Goal: Complete application form: Complete application form

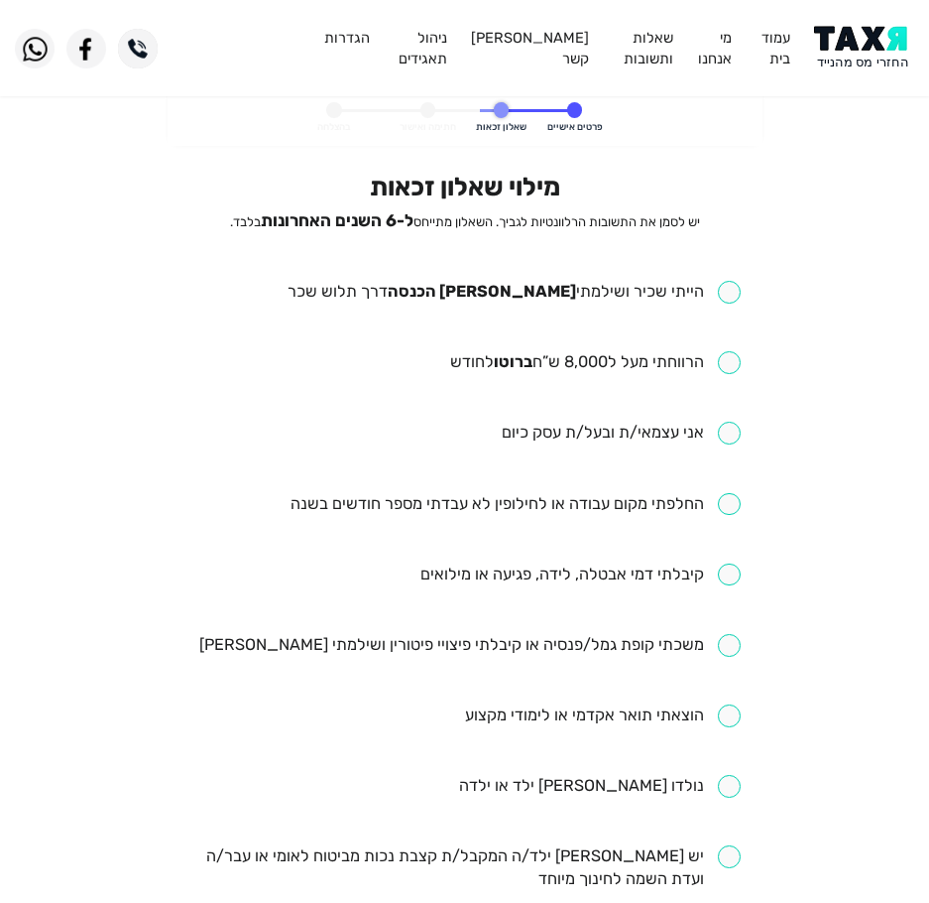
click at [562, 285] on input "checkbox" at bounding box center [514, 292] width 453 height 23
checkbox input "true"
click at [462, 362] on input "checkbox" at bounding box center [595, 362] width 291 height 23
checkbox input "true"
click at [571, 497] on input "checkbox" at bounding box center [516, 504] width 450 height 23
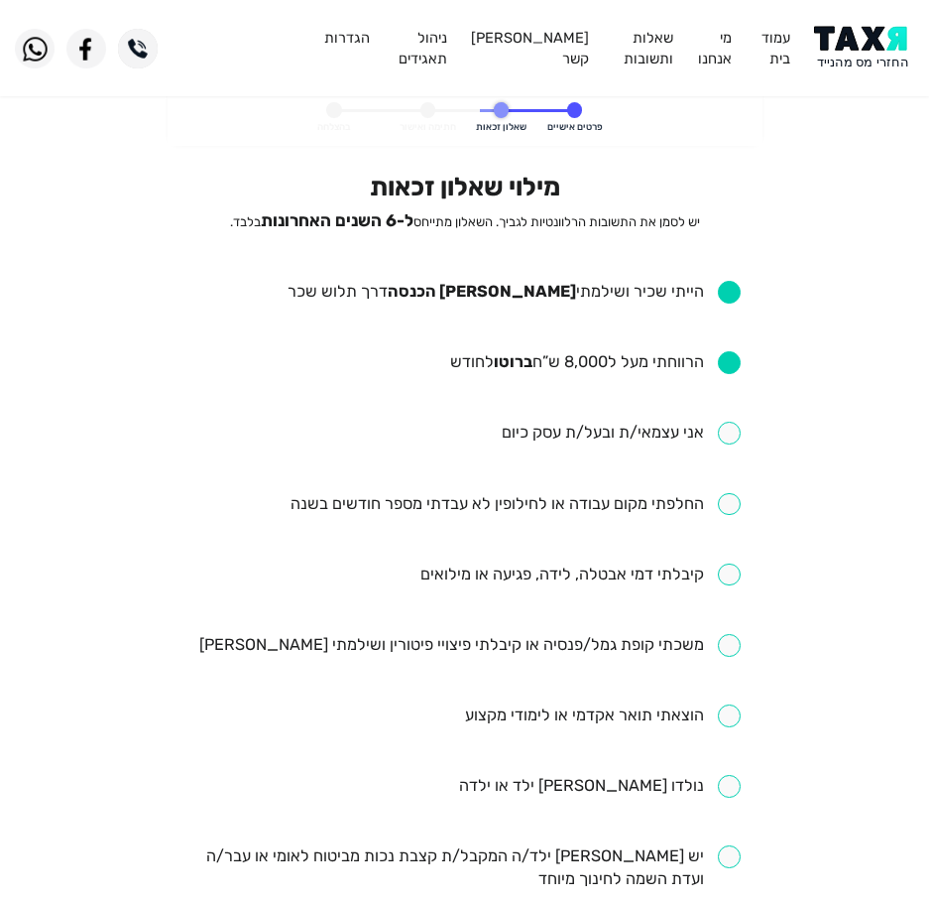
checkbox input "true"
click at [489, 583] on input "checkbox" at bounding box center [581, 574] width 320 height 23
checkbox input "true"
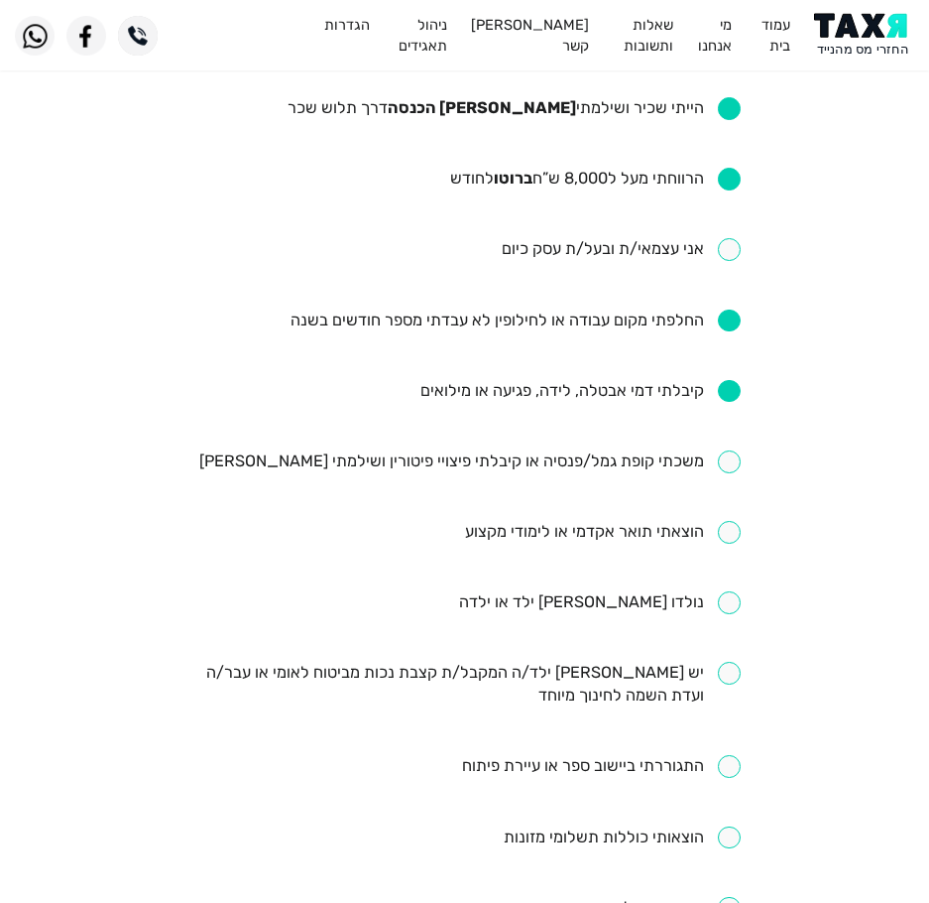
scroll to position [198, 0]
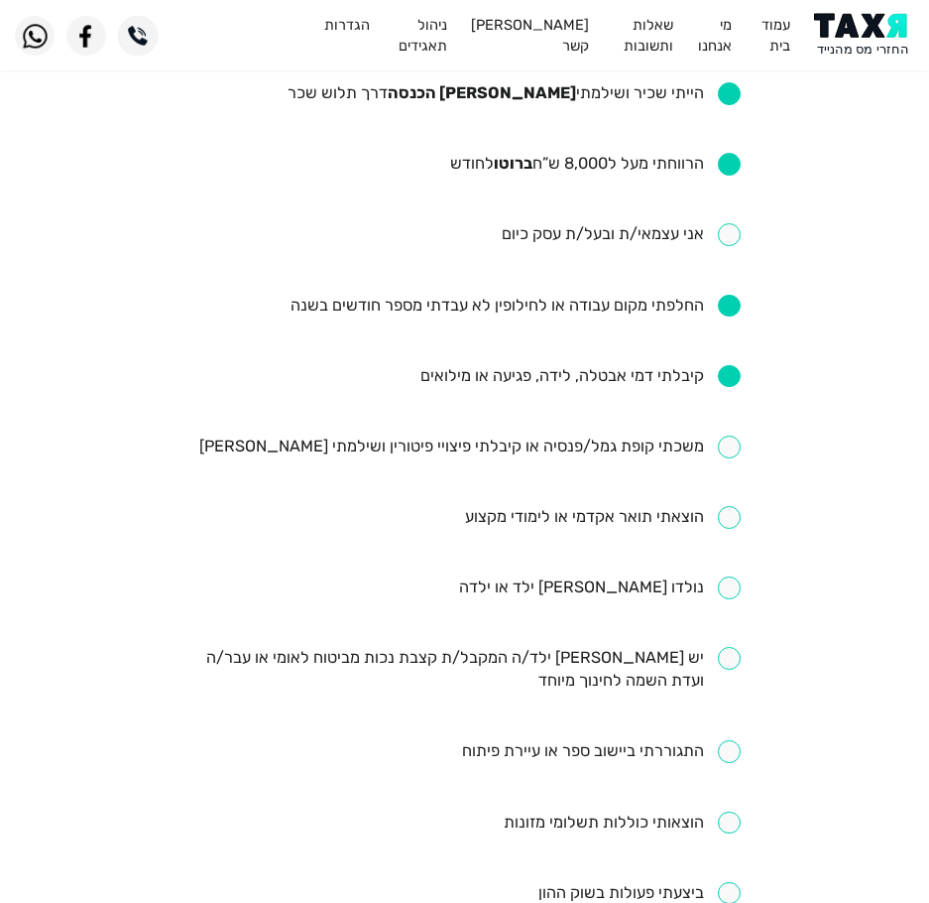
click at [523, 514] on input "checkbox" at bounding box center [603, 517] width 276 height 23
checkbox input "true"
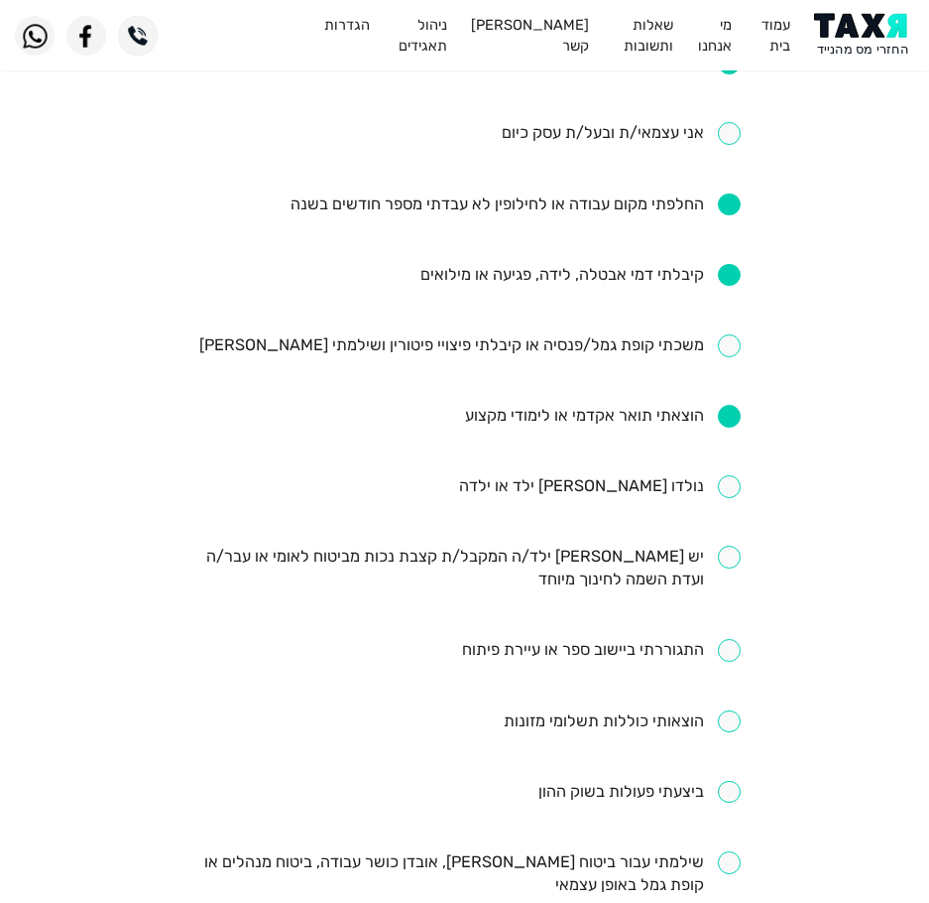
scroll to position [496, 0]
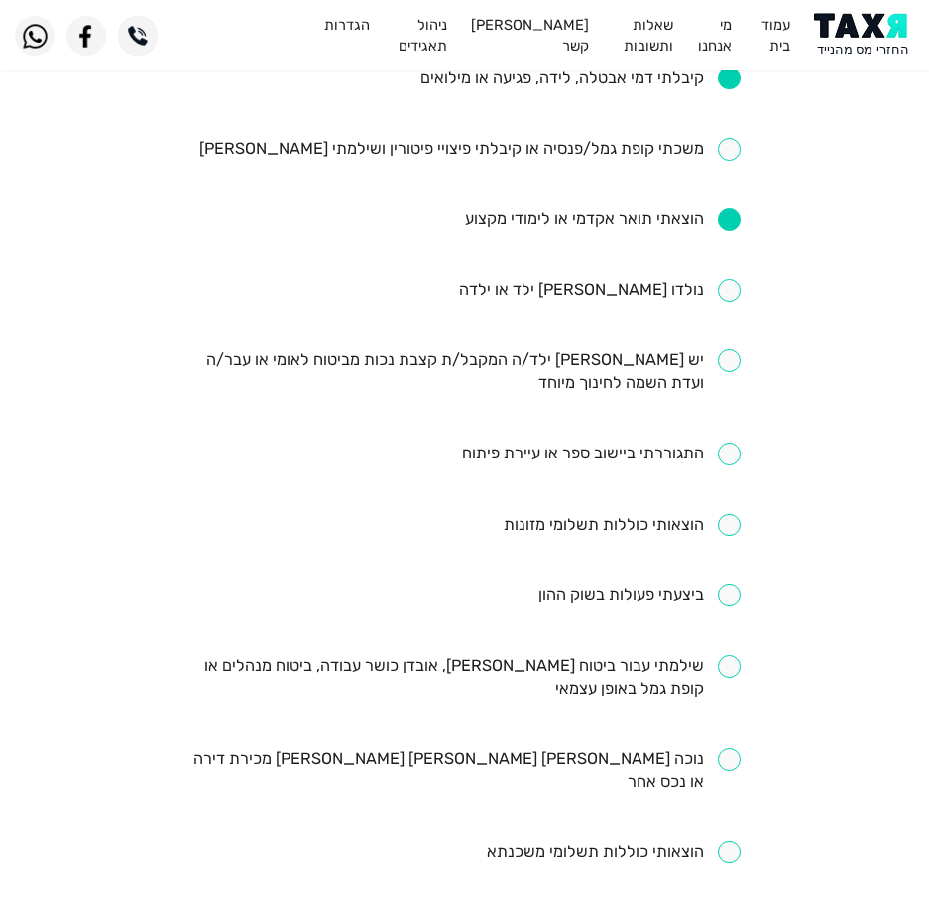
click at [489, 661] on input "checkbox" at bounding box center [464, 678] width 552 height 46
checkbox input "true"
click at [593, 604] on input "checkbox" at bounding box center [640, 595] width 202 height 23
checkbox input "true"
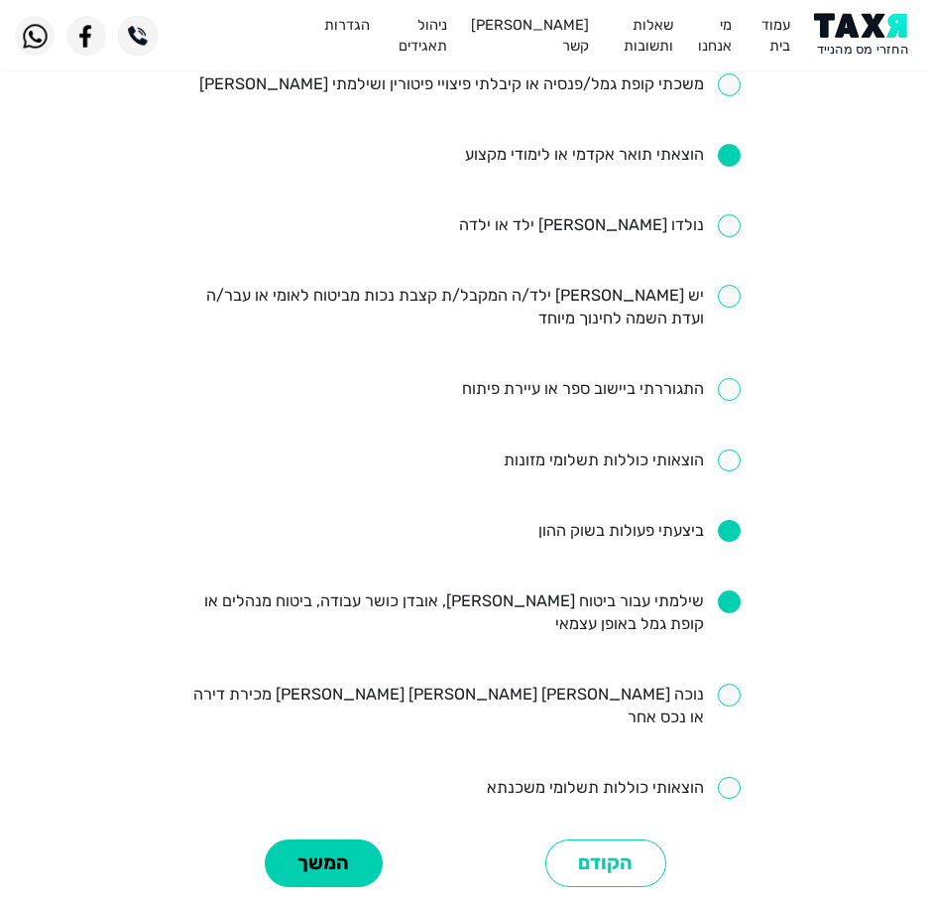
scroll to position [595, 0]
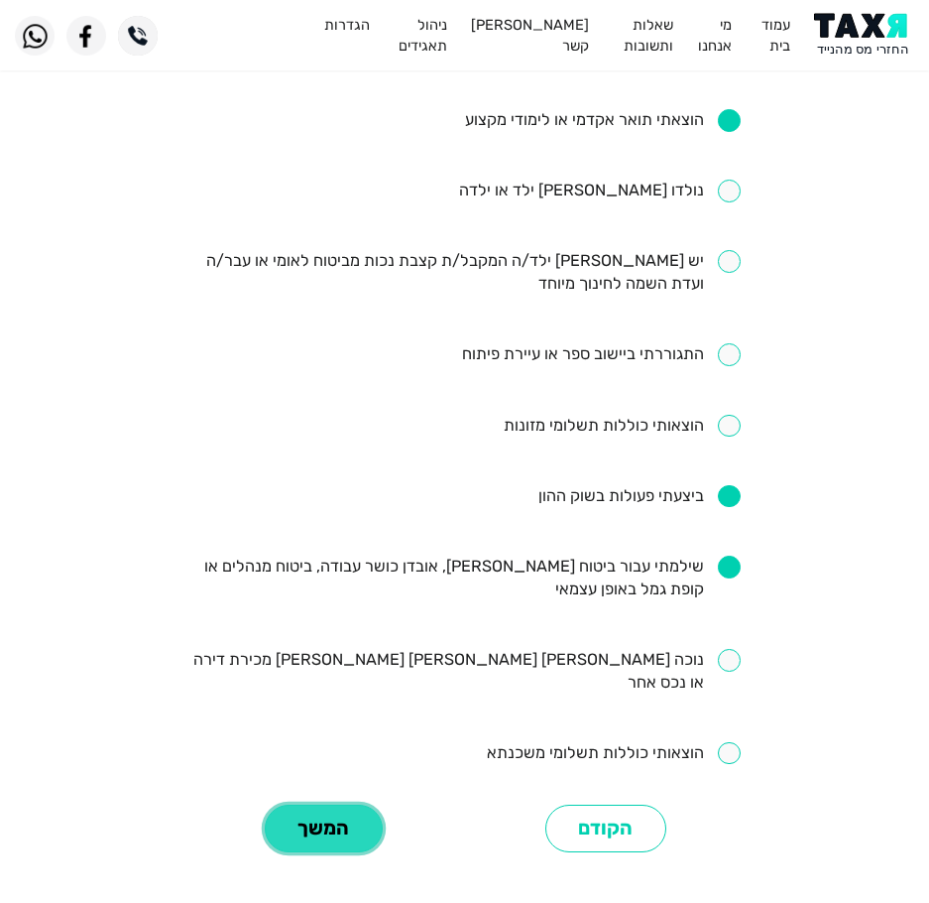
click at [307, 814] on button "המשך" at bounding box center [324, 828] width 118 height 49
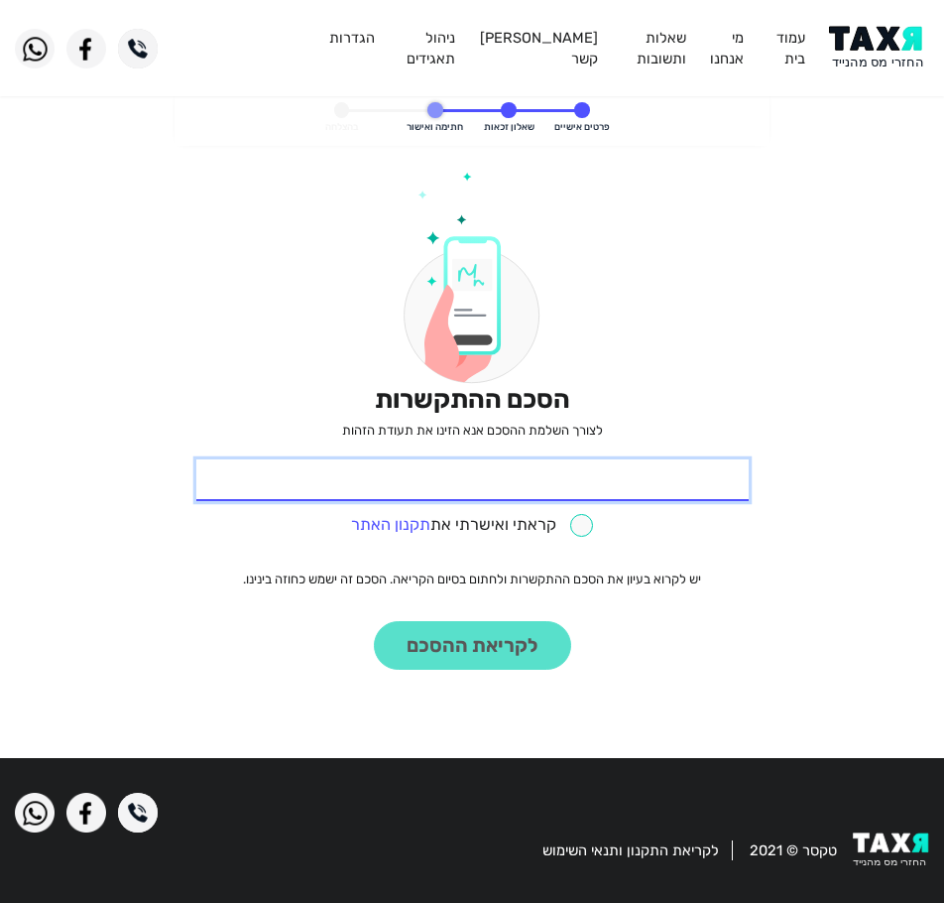
click at [260, 484] on input "* תעודת זהות" at bounding box center [472, 480] width 552 height 42
type input "211659560"
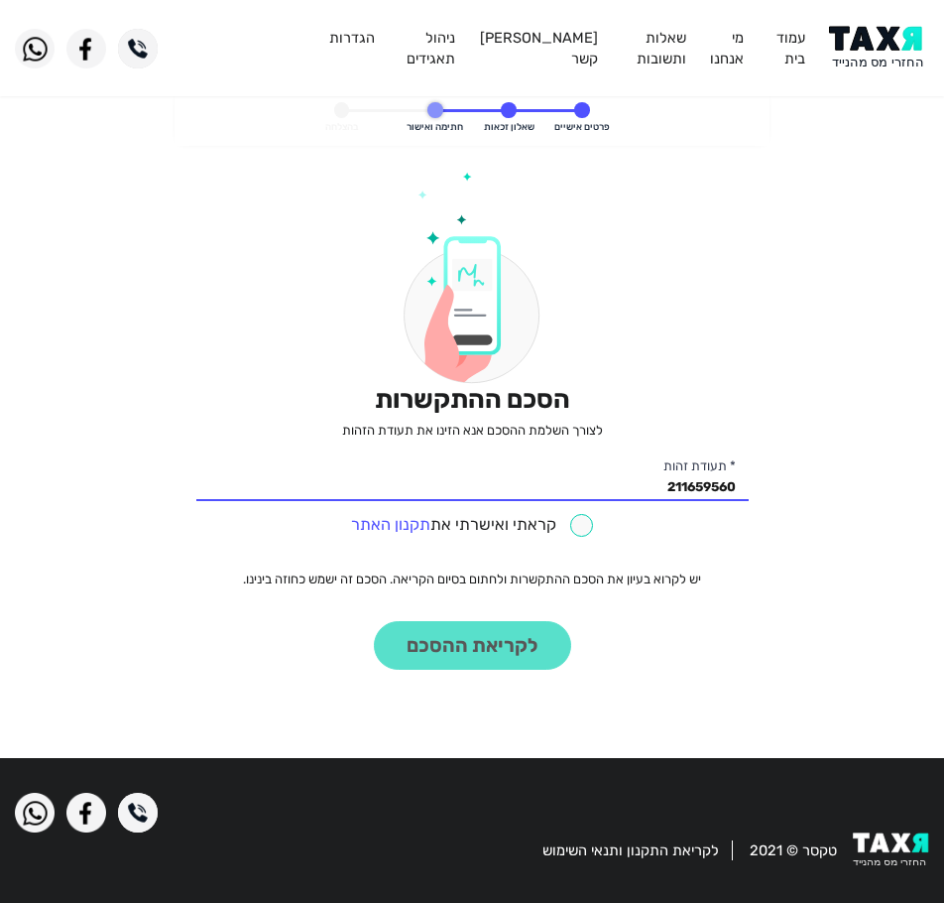
click at [569, 532] on input "checkbox" at bounding box center [472, 525] width 242 height 23
checkbox input "true"
click at [535, 683] on div "הסכם ההתקשרות לצורך השלמת ההסכם אנא הזינו את תעודת הזהות 211659560 * תעודת זהות…" at bounding box center [472, 451] width 552 height 559
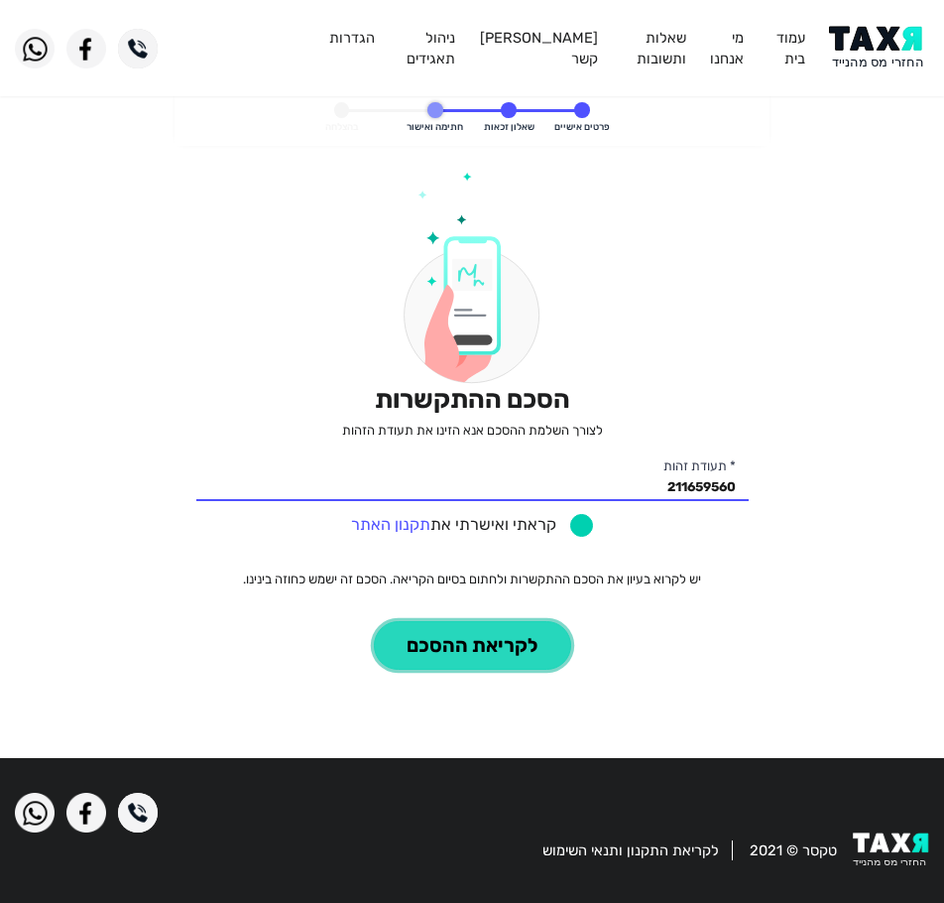
click at [522, 655] on button "לקריאת ההסכם" at bounding box center [472, 645] width 197 height 49
